Goal: Find specific page/section: Find specific page/section

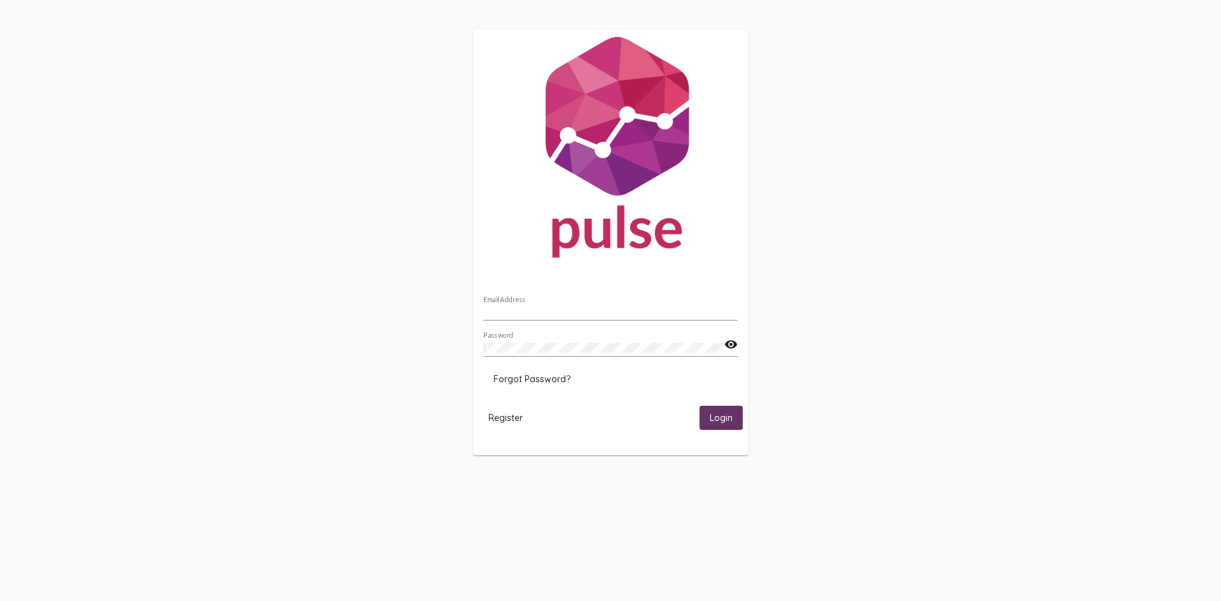
type input "[EMAIL_ADDRESS][DOMAIN_NAME]"
click at [730, 410] on button "Login" at bounding box center [721, 418] width 43 height 24
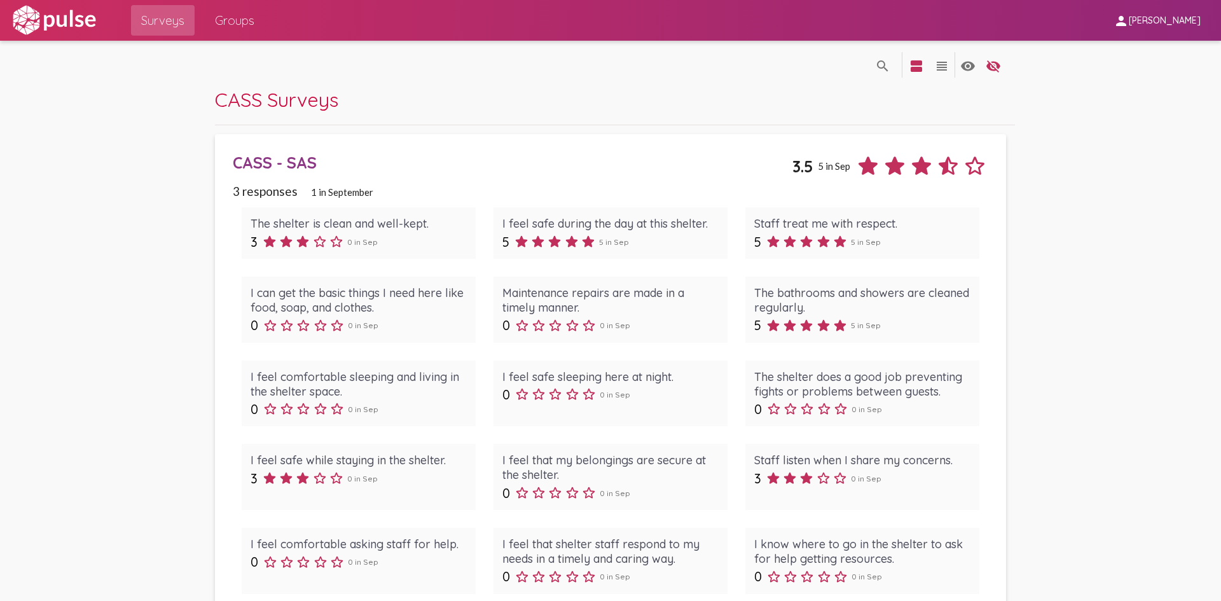
click at [434, 113] on div "CASS Surveys" at bounding box center [615, 106] width 800 height 38
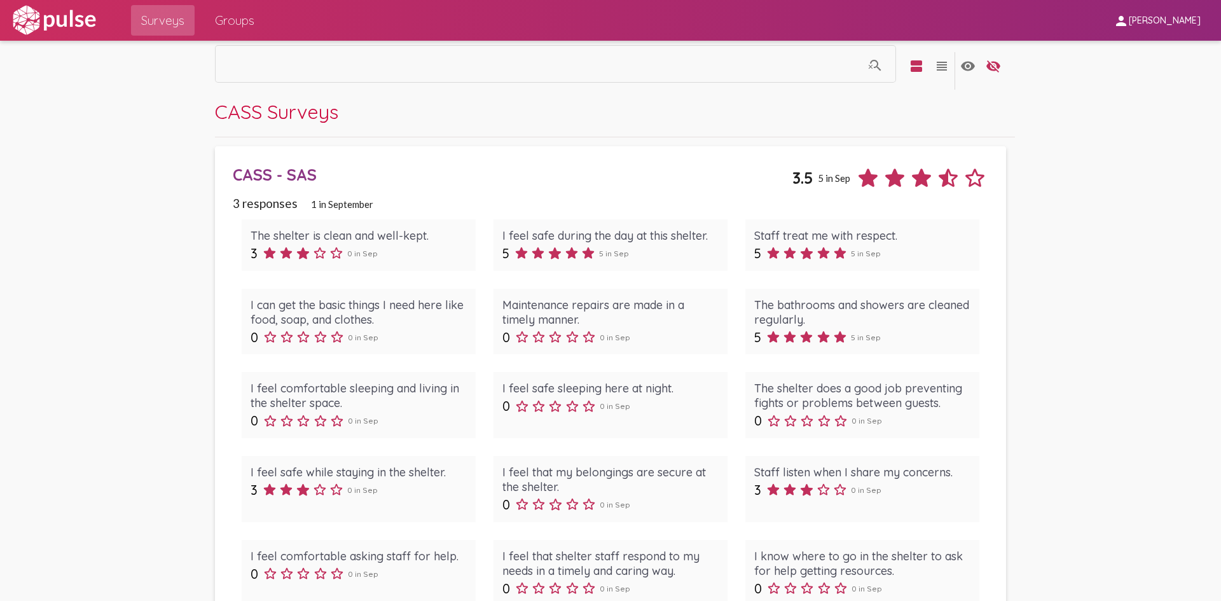
click at [466, 129] on div "CASS Surveys" at bounding box center [615, 118] width 800 height 38
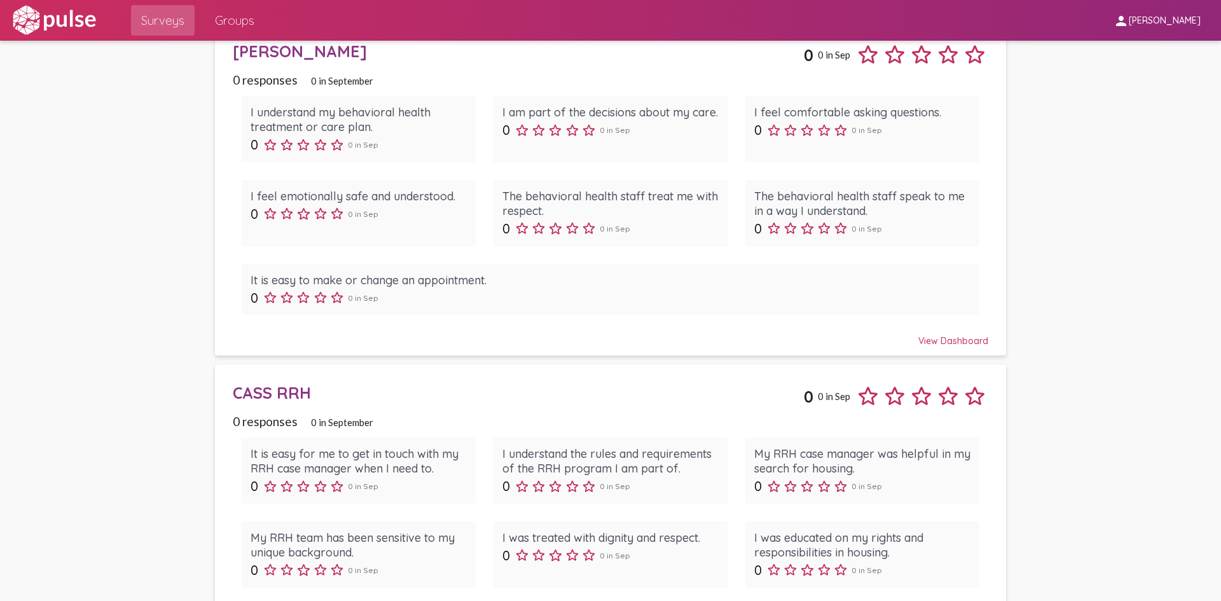
scroll to position [3113, 0]
